Goal: Task Accomplishment & Management: Complete application form

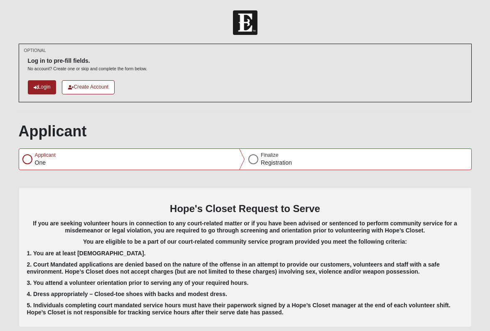
click at [40, 85] on link "Login" at bounding box center [42, 87] width 29 height 14
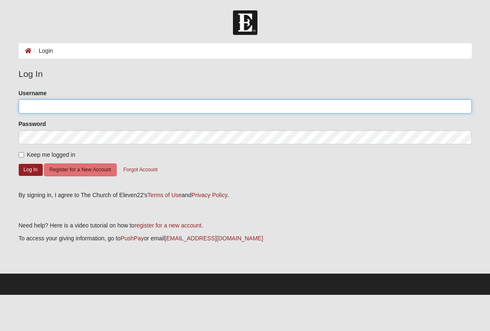
click at [153, 110] on input "Username" at bounding box center [245, 106] width 453 height 14
type input "Michelecrockett19"
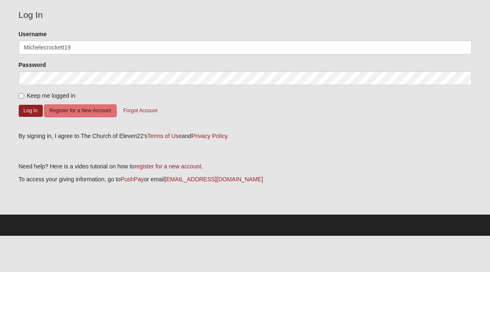
click at [31, 164] on button "Log In" at bounding box center [31, 170] width 24 height 12
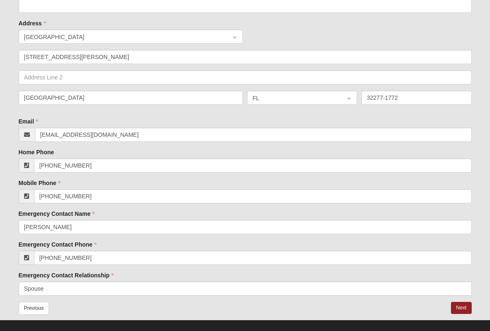
scroll to position [408, 0]
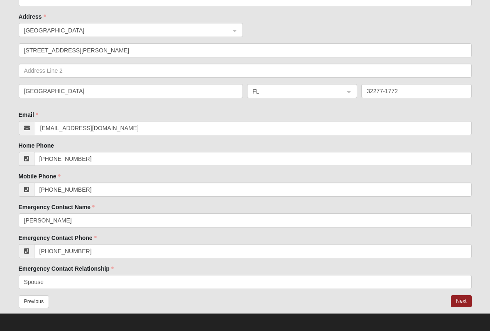
click at [464, 299] on button "Next" at bounding box center [461, 301] width 20 height 12
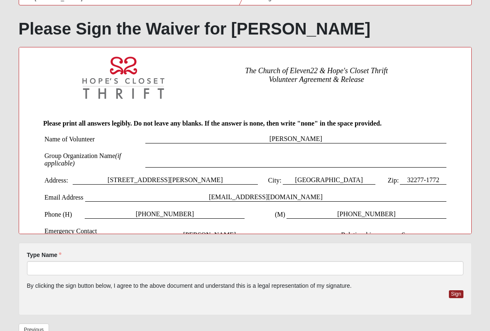
scroll to position [129, 0]
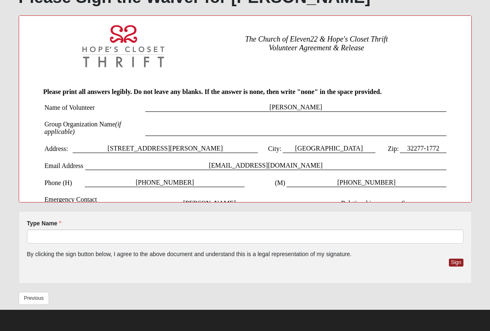
click at [40, 304] on button "Previous" at bounding box center [34, 297] width 31 height 13
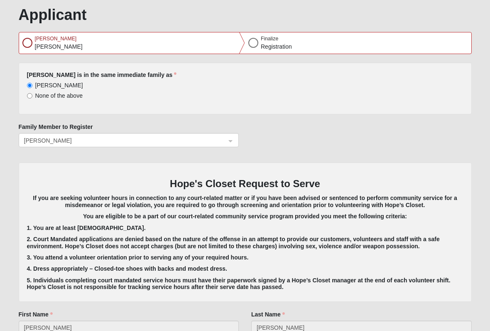
scroll to position [46, 0]
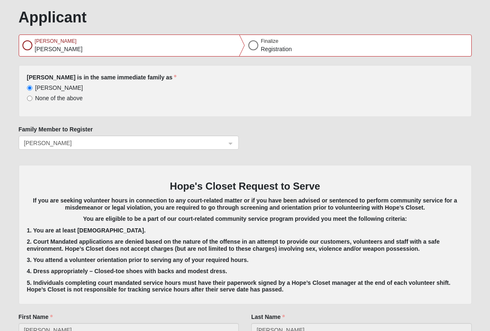
click at [251, 318] on div "Last Name Crockett" at bounding box center [361, 328] width 233 height 31
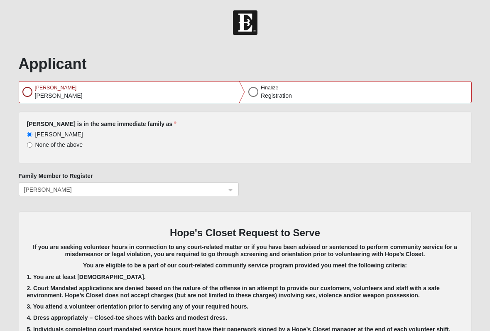
click at [214, 190] on span "[PERSON_NAME]" at bounding box center [121, 189] width 195 height 9
click at [214, 91] on div "[PERSON_NAME]" at bounding box center [132, 91] width 226 height 21
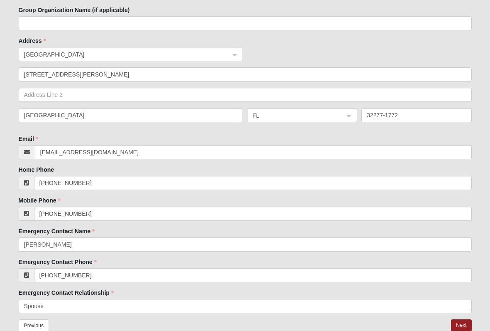
scroll to position [408, 0]
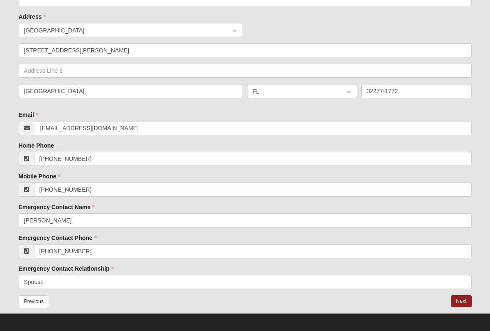
click at [32, 299] on button "Previous" at bounding box center [34, 301] width 31 height 13
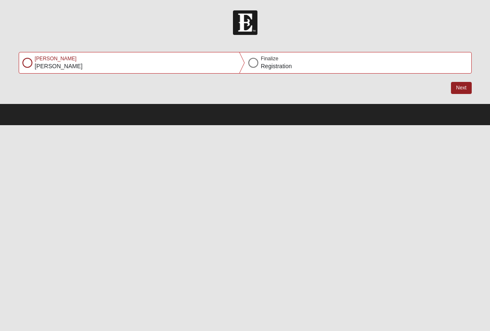
scroll to position [0, 0]
click at [162, 63] on div "[PERSON_NAME]" at bounding box center [132, 62] width 226 height 21
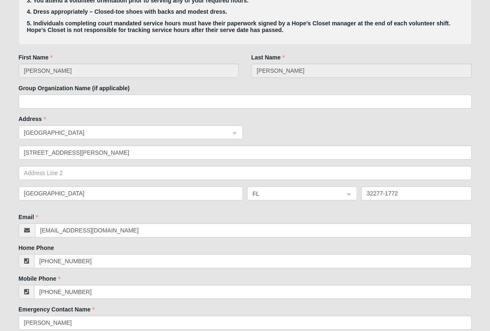
scroll to position [408, 0]
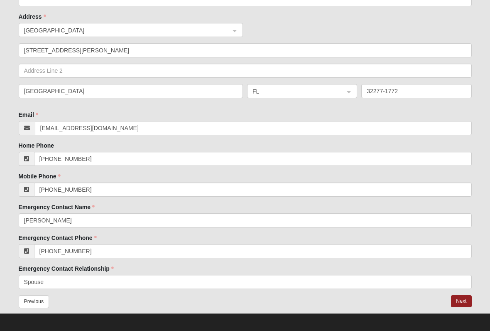
click at [40, 297] on button "Previous" at bounding box center [34, 301] width 31 height 13
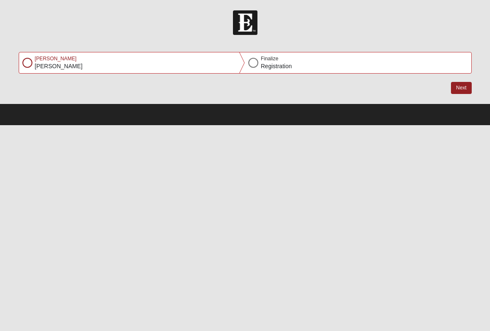
click at [204, 72] on div "[PERSON_NAME]" at bounding box center [132, 62] width 226 height 21
click at [452, 95] on div "Next" at bounding box center [245, 92] width 453 height 21
click at [470, 86] on button "Next" at bounding box center [461, 88] width 20 height 12
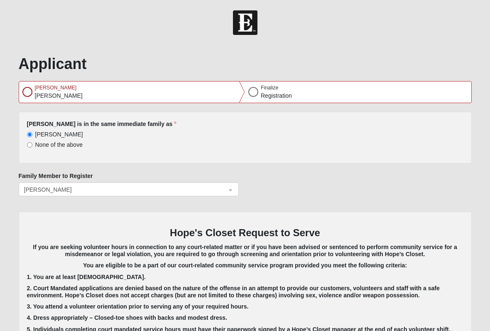
scroll to position [0, 0]
click at [143, 193] on input "search" at bounding box center [126, 188] width 205 height 12
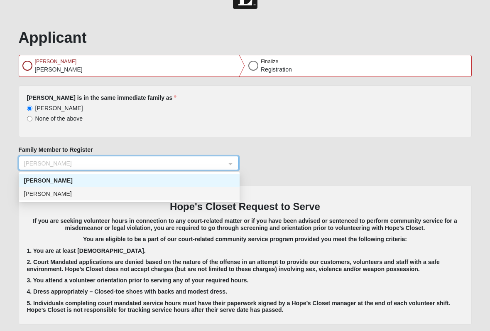
click at [99, 197] on div "[PERSON_NAME]" at bounding box center [129, 193] width 211 height 9
type input "Levi"
type input "[EMAIL_ADDRESS][DOMAIN_NAME]"
type input "[PHONE_NUMBER]"
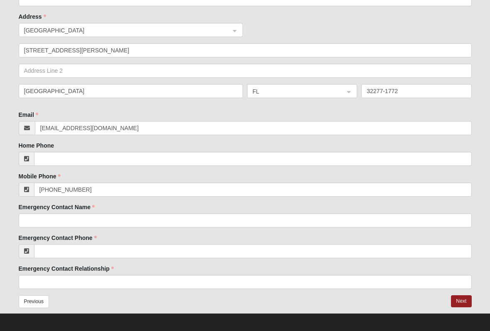
scroll to position [406, 0]
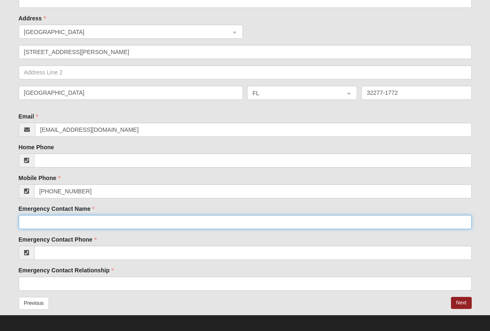
click at [76, 218] on input "Emergency Contact Name" at bounding box center [245, 222] width 453 height 14
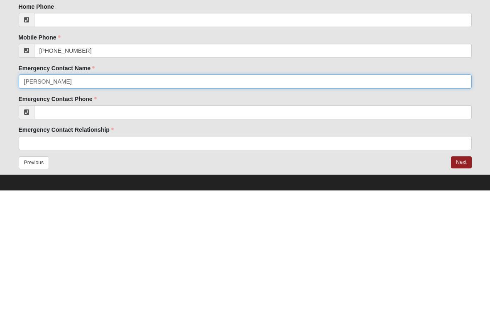
type input "[PERSON_NAME]"
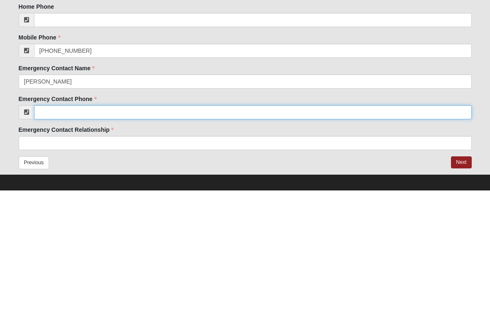
click at [66, 246] on input "Emergency Contact Phone" at bounding box center [253, 253] width 438 height 14
type input "[PHONE_NUMBER]"
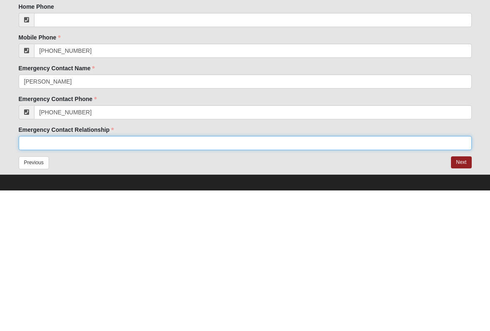
click at [55, 277] on input "Emergency Contact Relationship" at bounding box center [245, 284] width 453 height 14
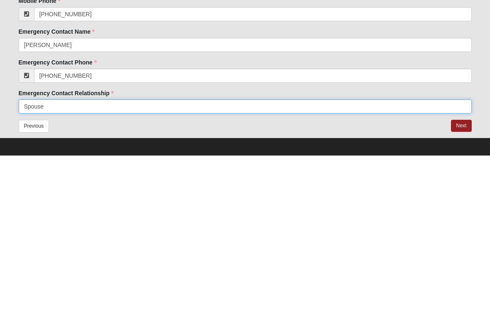
type input "Spouse"
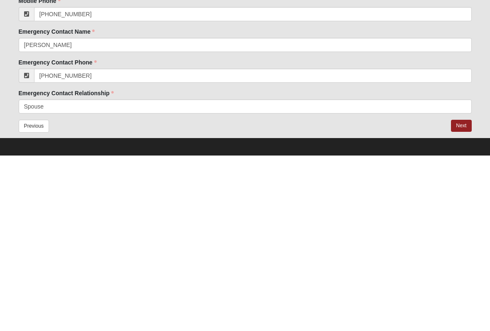
click at [465, 295] on button "Next" at bounding box center [461, 301] width 20 height 12
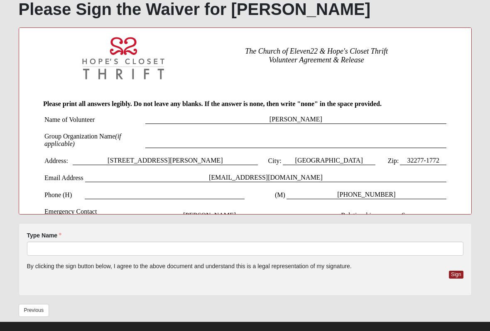
scroll to position [129, 0]
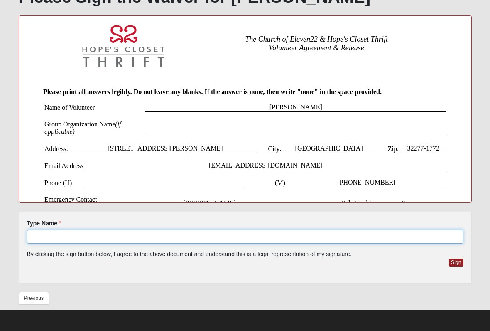
click at [55, 237] on input "Type Name" at bounding box center [245, 236] width 436 height 14
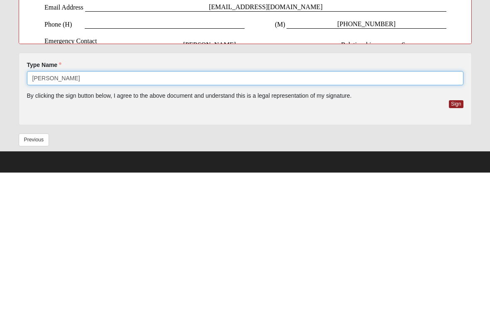
type input "Levi Crockett"
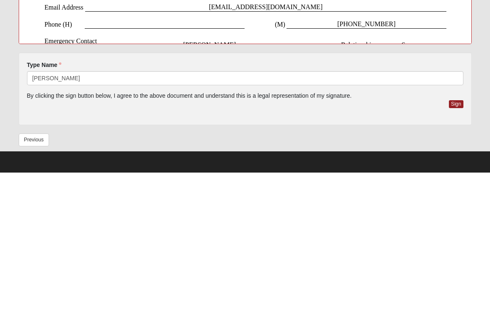
click at [458, 258] on button "Sign" at bounding box center [456, 262] width 15 height 8
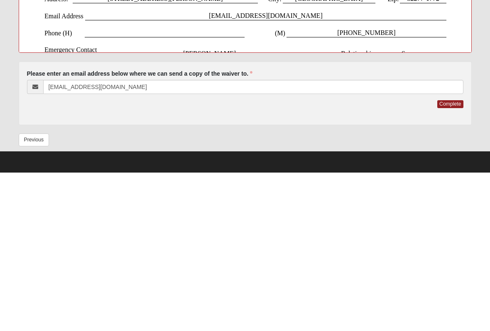
scroll to position [120, 0]
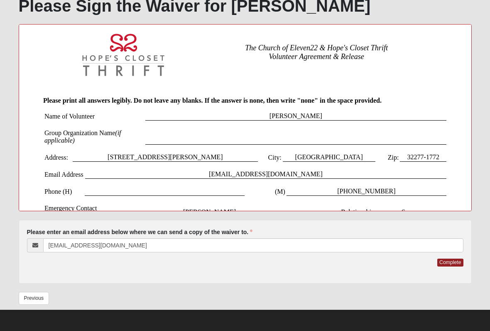
click at [463, 260] on button "Complete" at bounding box center [450, 262] width 26 height 8
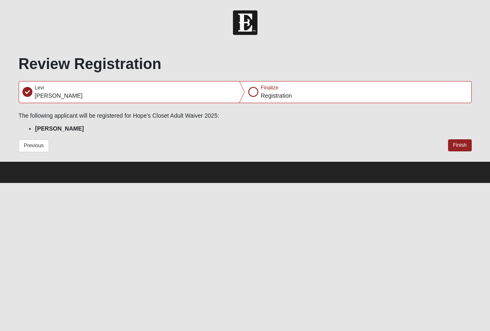
scroll to position [0, 0]
click at [462, 142] on button "Finish" at bounding box center [460, 145] width 24 height 12
